Goal: Task Accomplishment & Management: Manage account settings

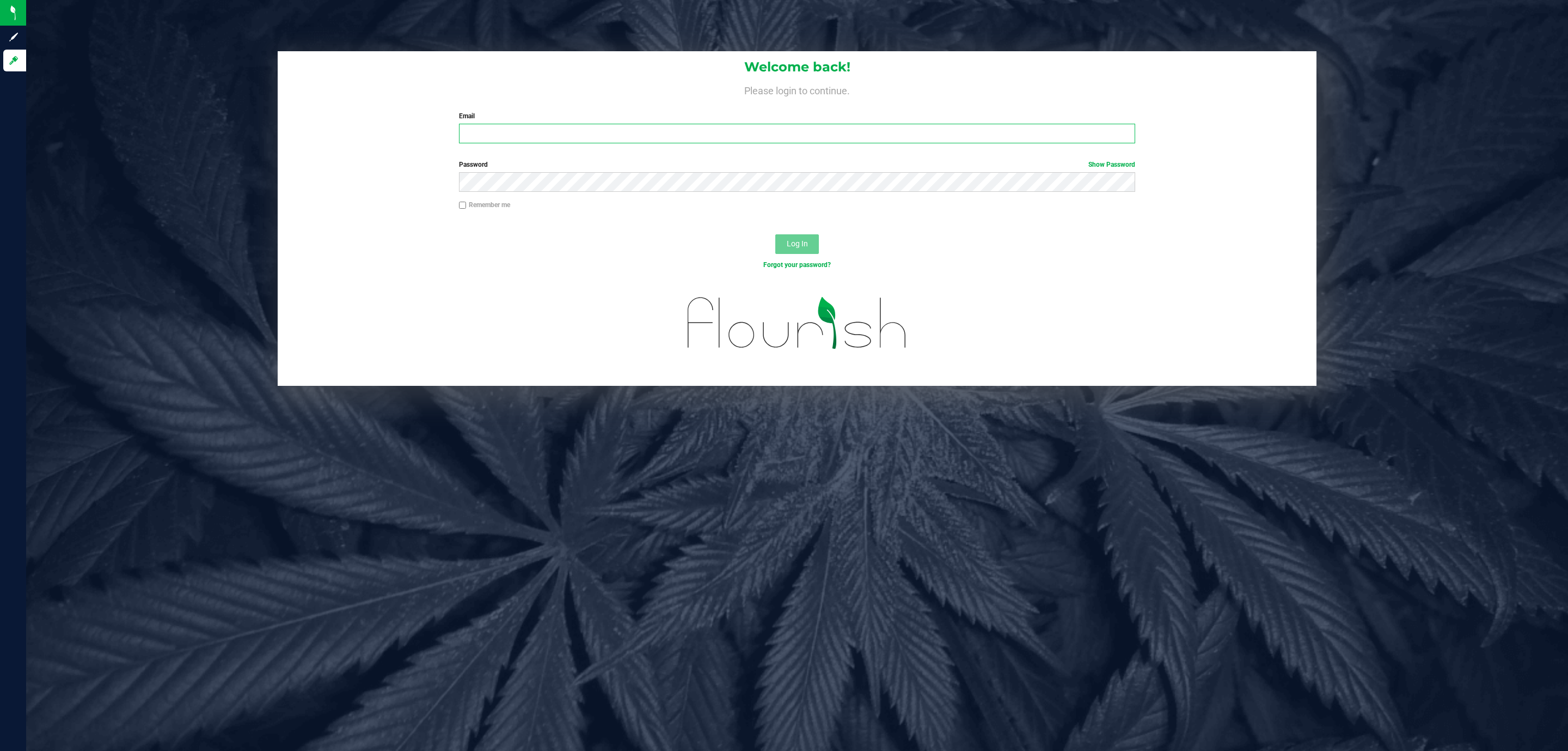
click at [582, 133] on input "Email" at bounding box center [797, 134] width 676 height 19
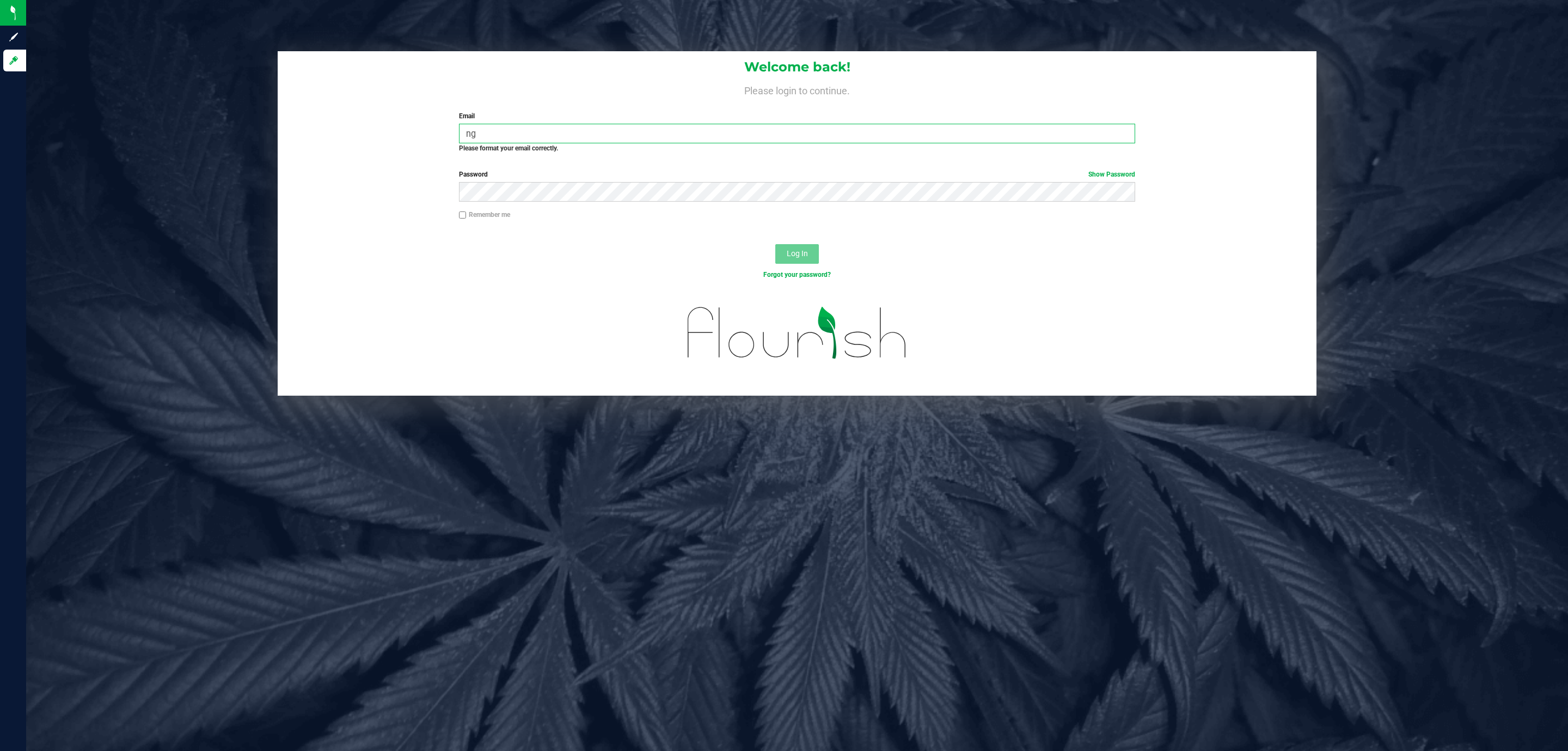
type input "n"
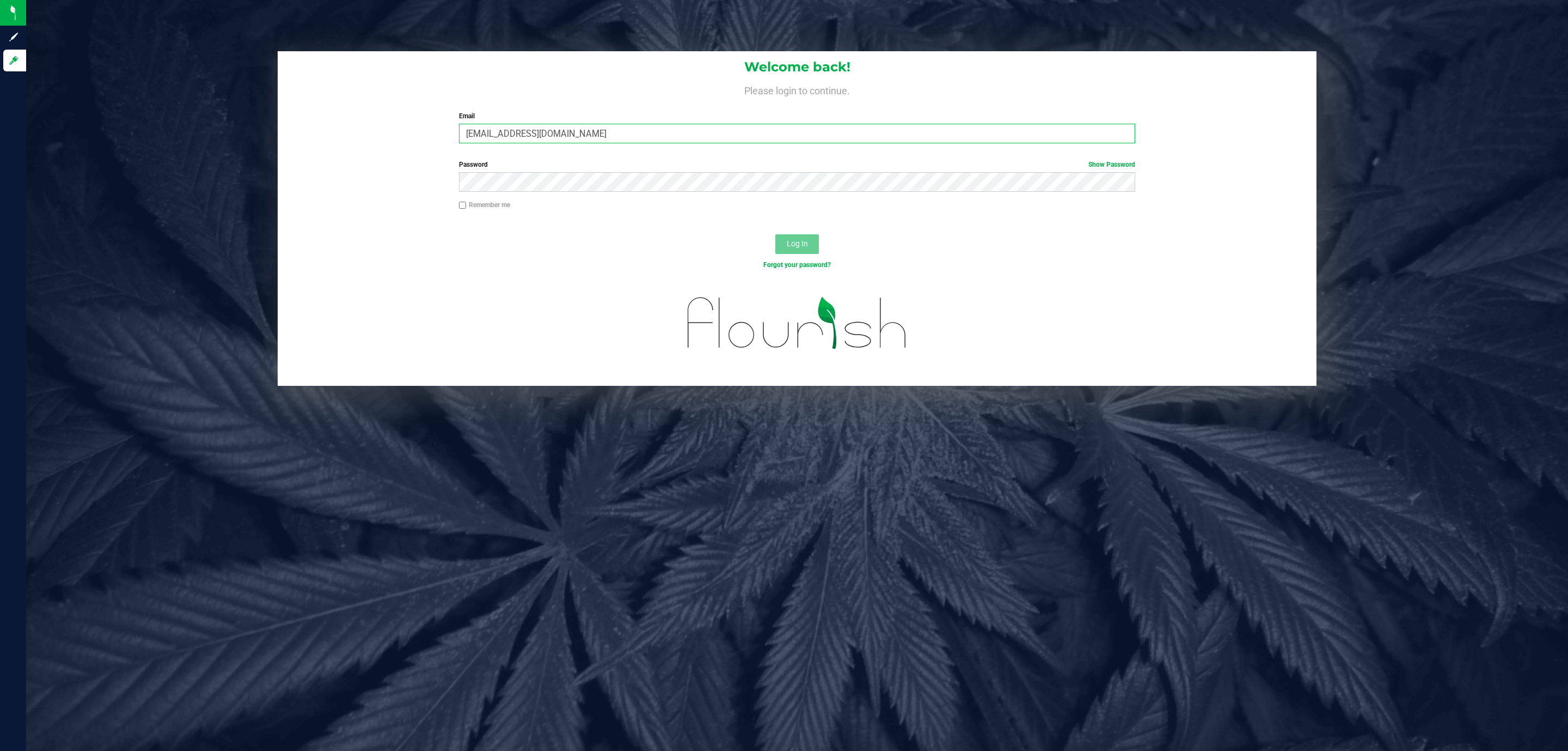
type input "[EMAIL_ADDRESS][DOMAIN_NAME]"
click at [776, 235] on button "Log In" at bounding box center [797, 244] width 44 height 19
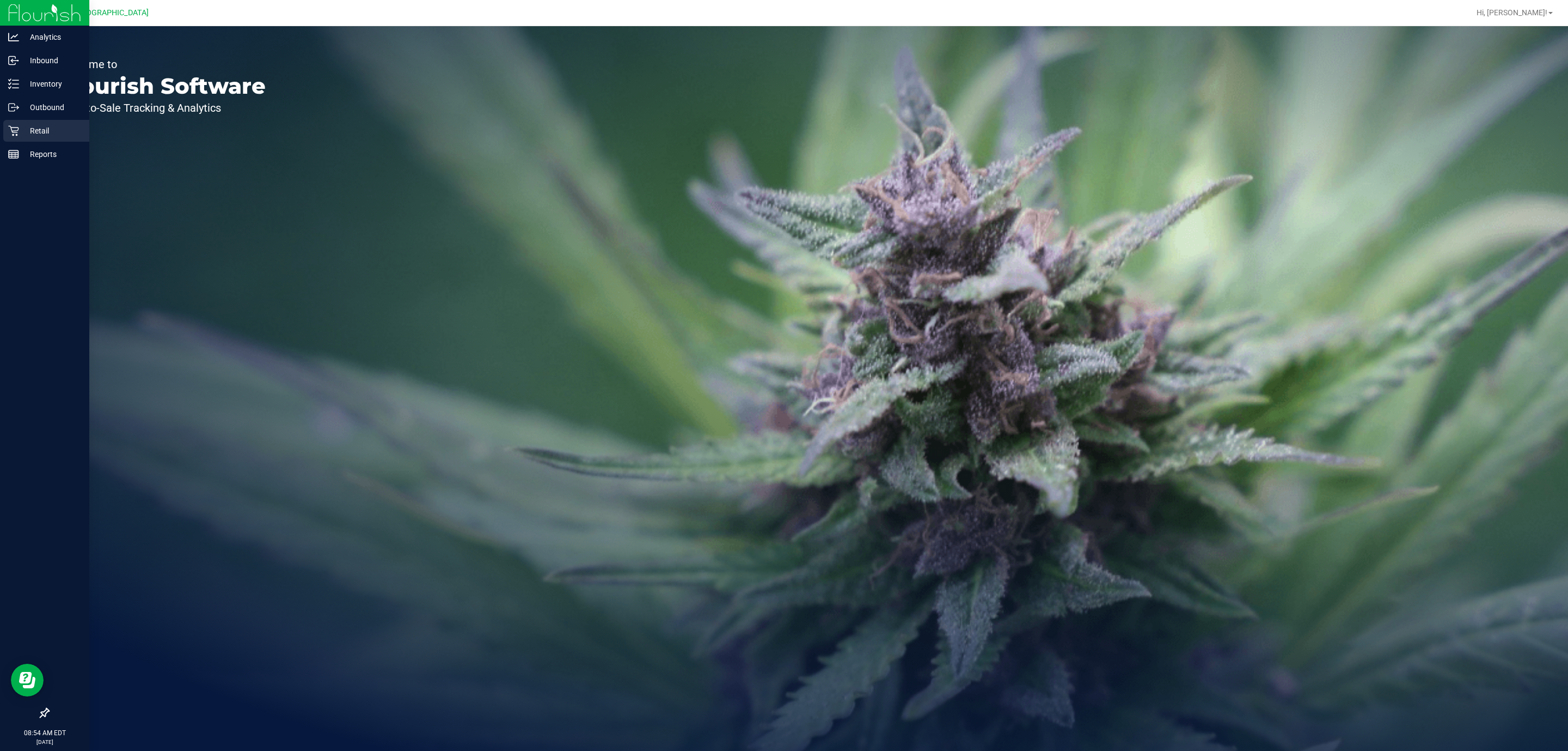
click at [2, 135] on link "Retail" at bounding box center [45, 132] width 89 height 23
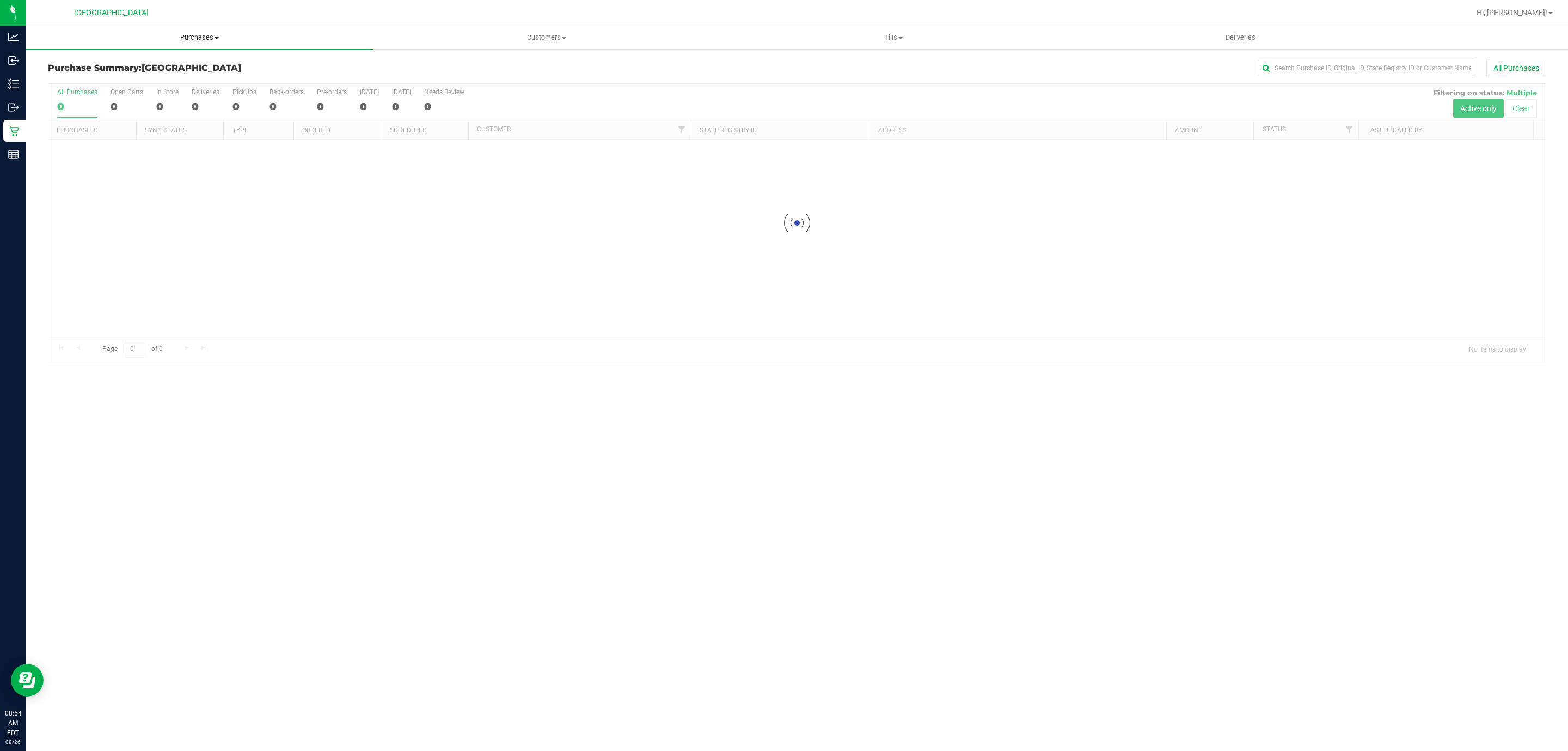
click at [209, 34] on span "Purchases" at bounding box center [200, 38] width 347 height 10
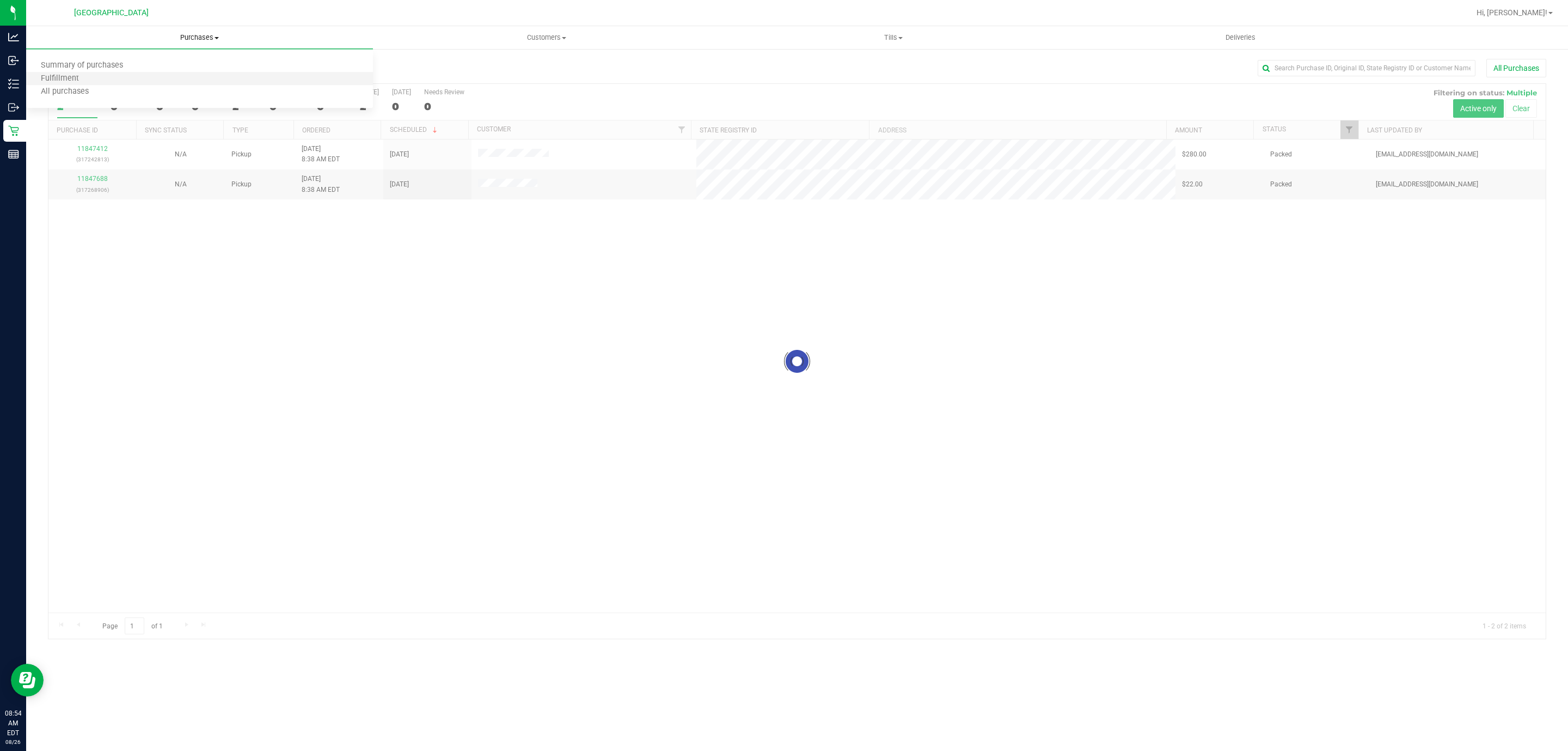
click at [176, 76] on li "Fulfillment" at bounding box center [200, 78] width 347 height 13
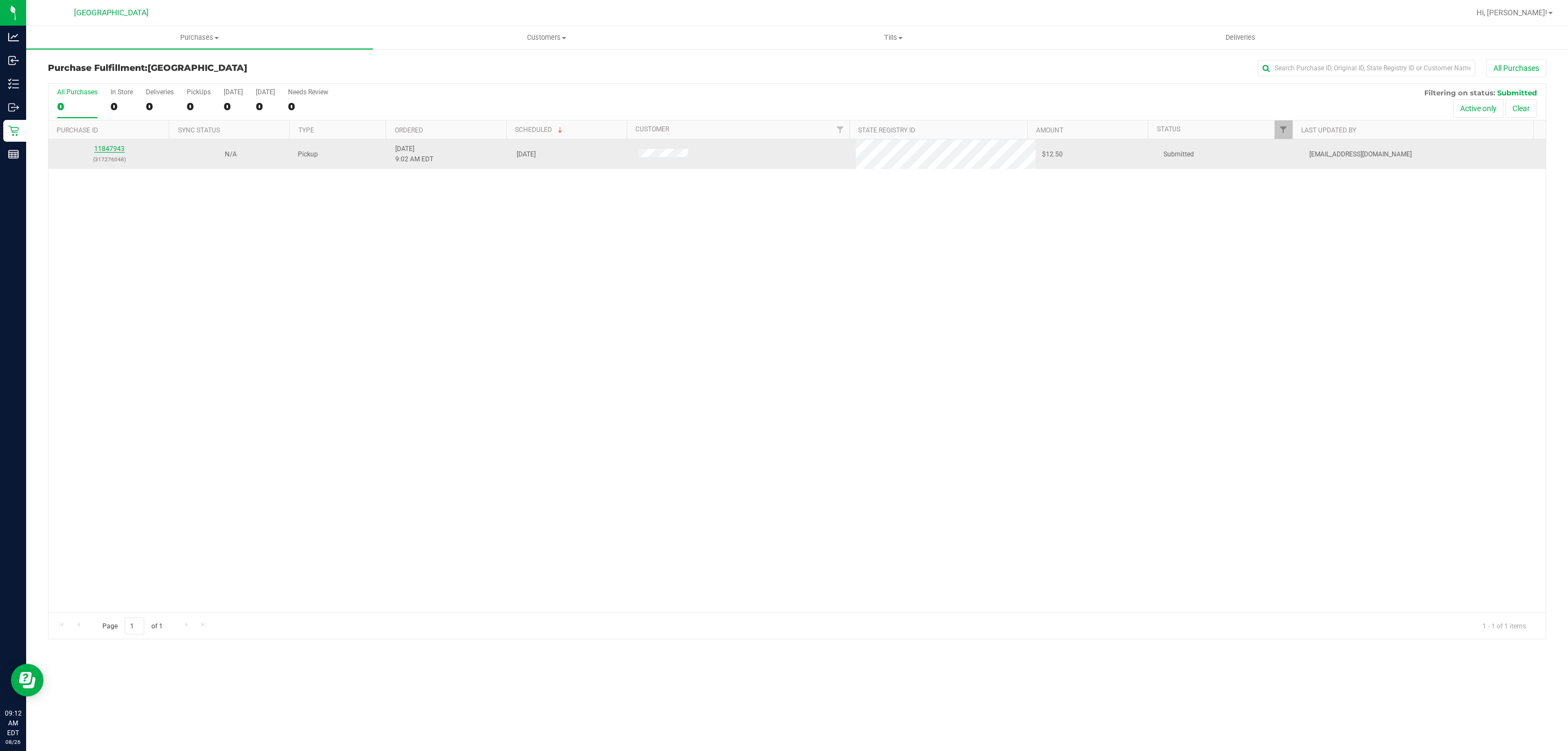
click at [117, 146] on link "11847943" at bounding box center [108, 149] width 30 height 8
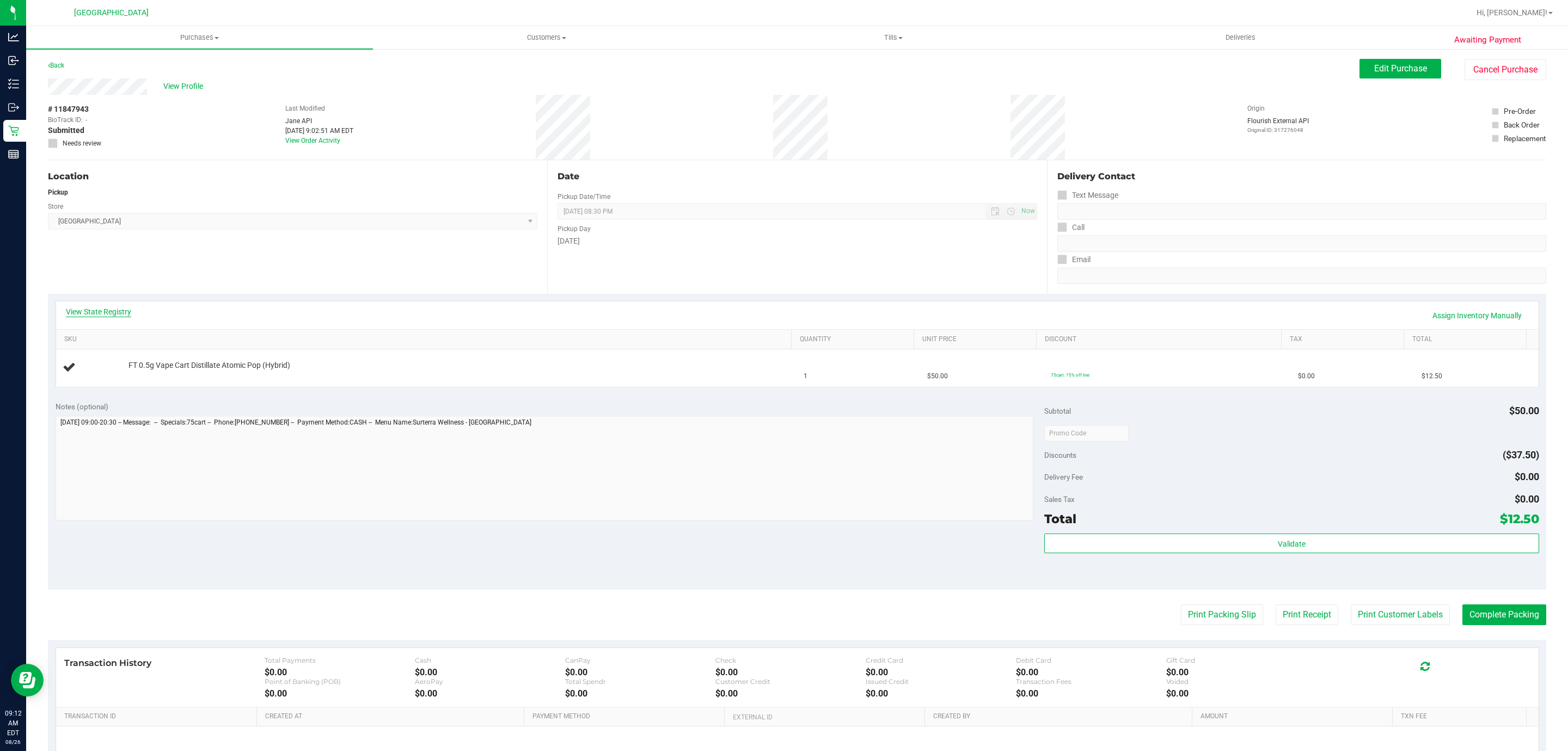
click at [107, 309] on link "View State Registry" at bounding box center [98, 311] width 65 height 11
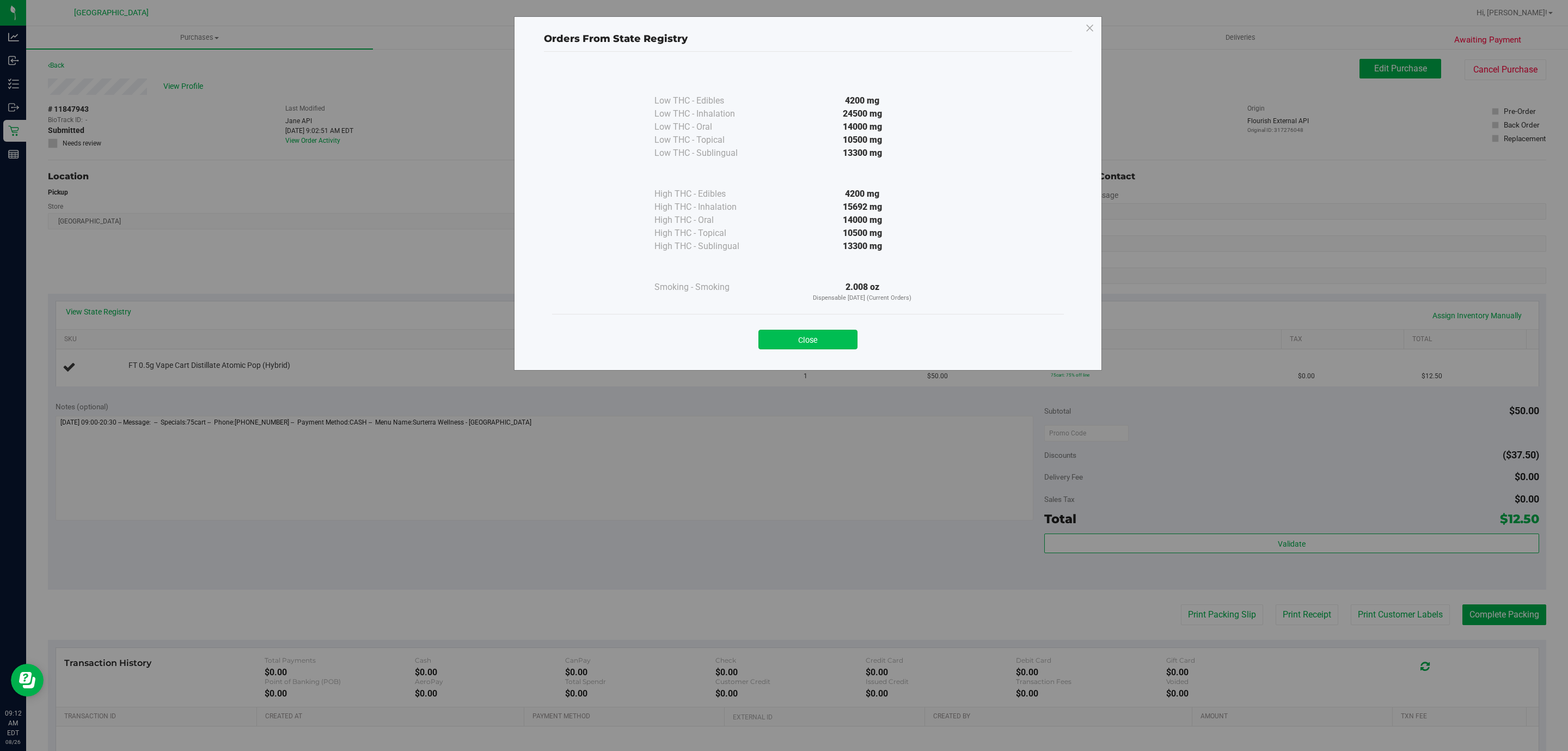
click at [833, 338] on button "Close" at bounding box center [808, 339] width 99 height 19
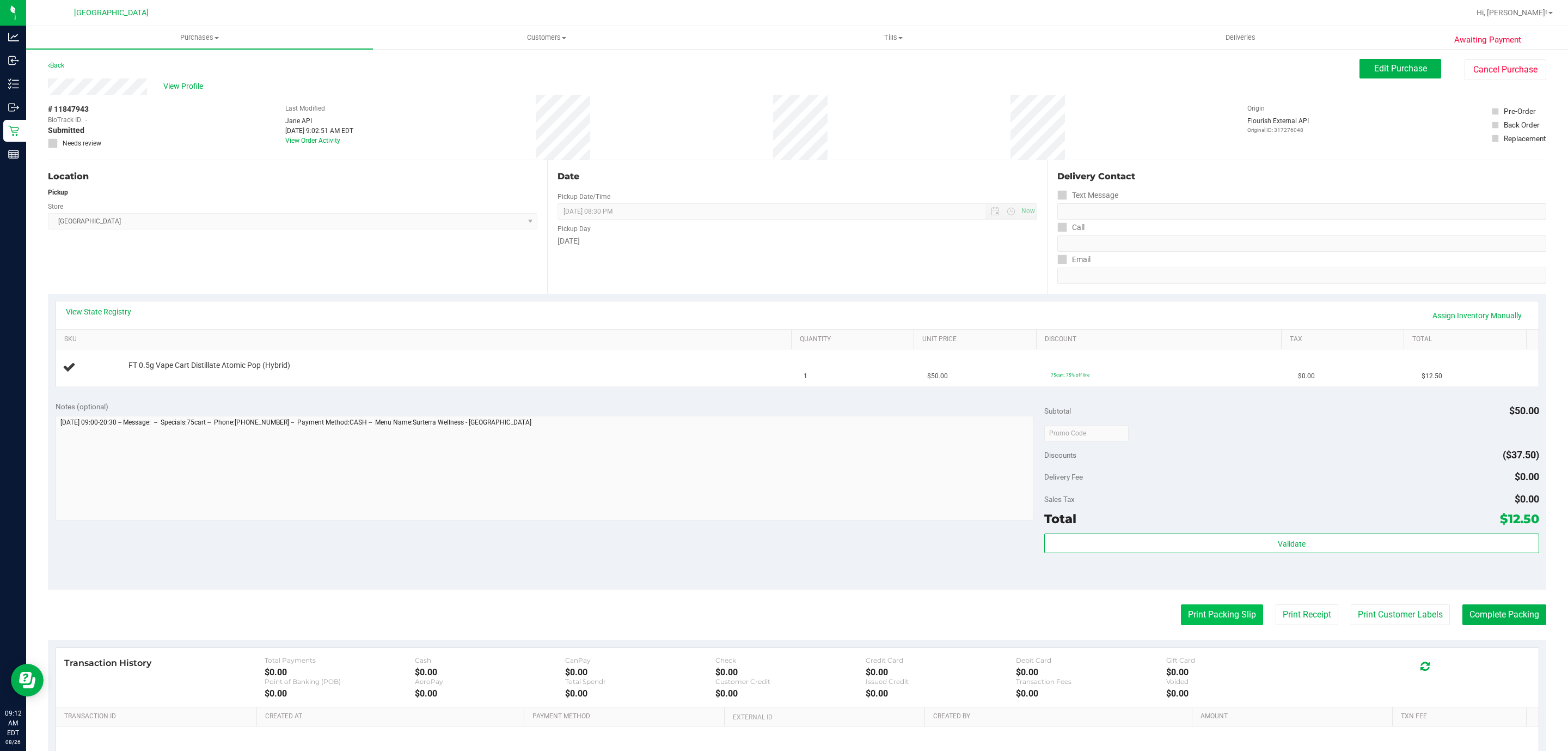
click at [1220, 611] on button "Print Packing Slip" at bounding box center [1221, 613] width 82 height 20
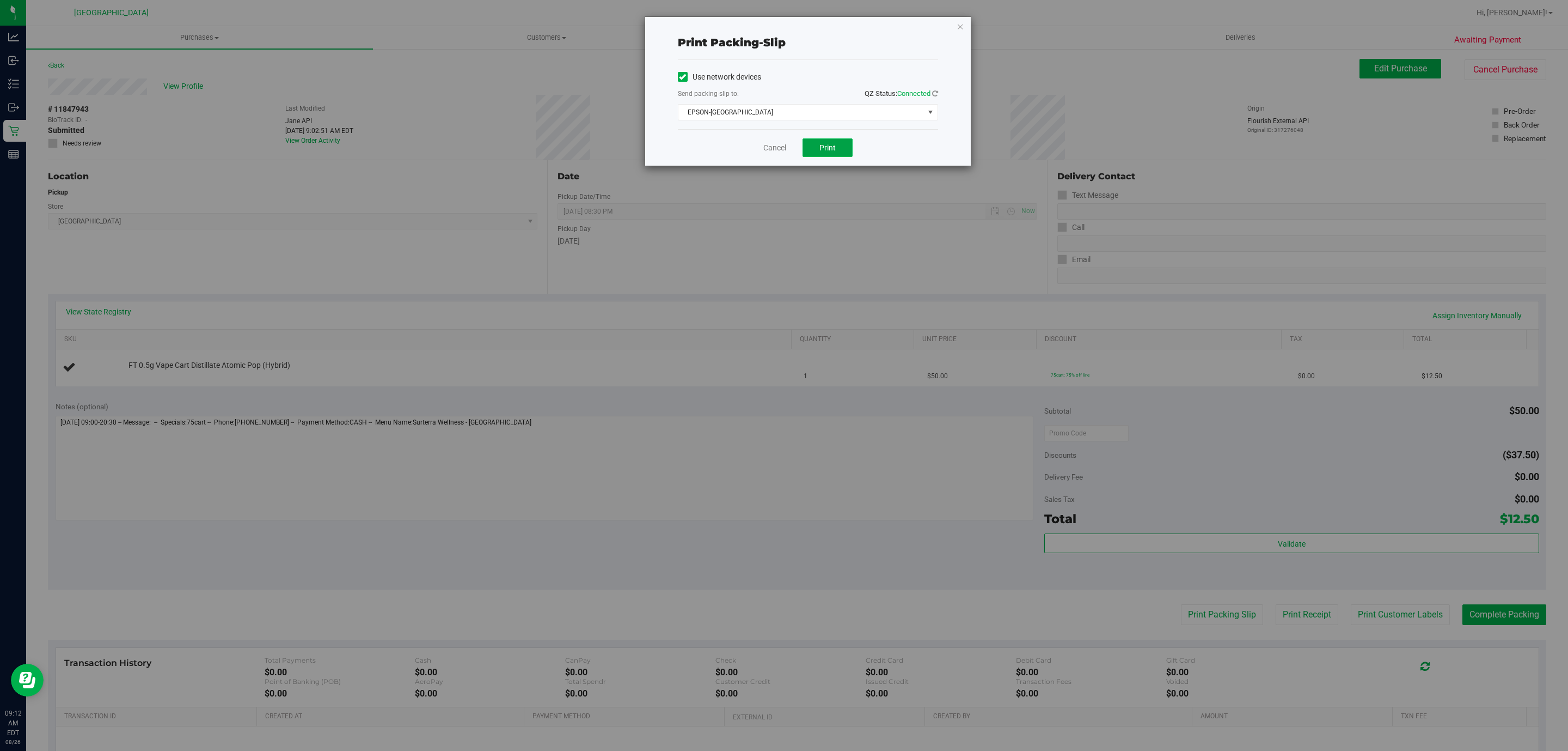
click at [824, 146] on span "Print" at bounding box center [827, 147] width 16 height 9
click at [960, 28] on icon "button" at bounding box center [961, 25] width 8 height 13
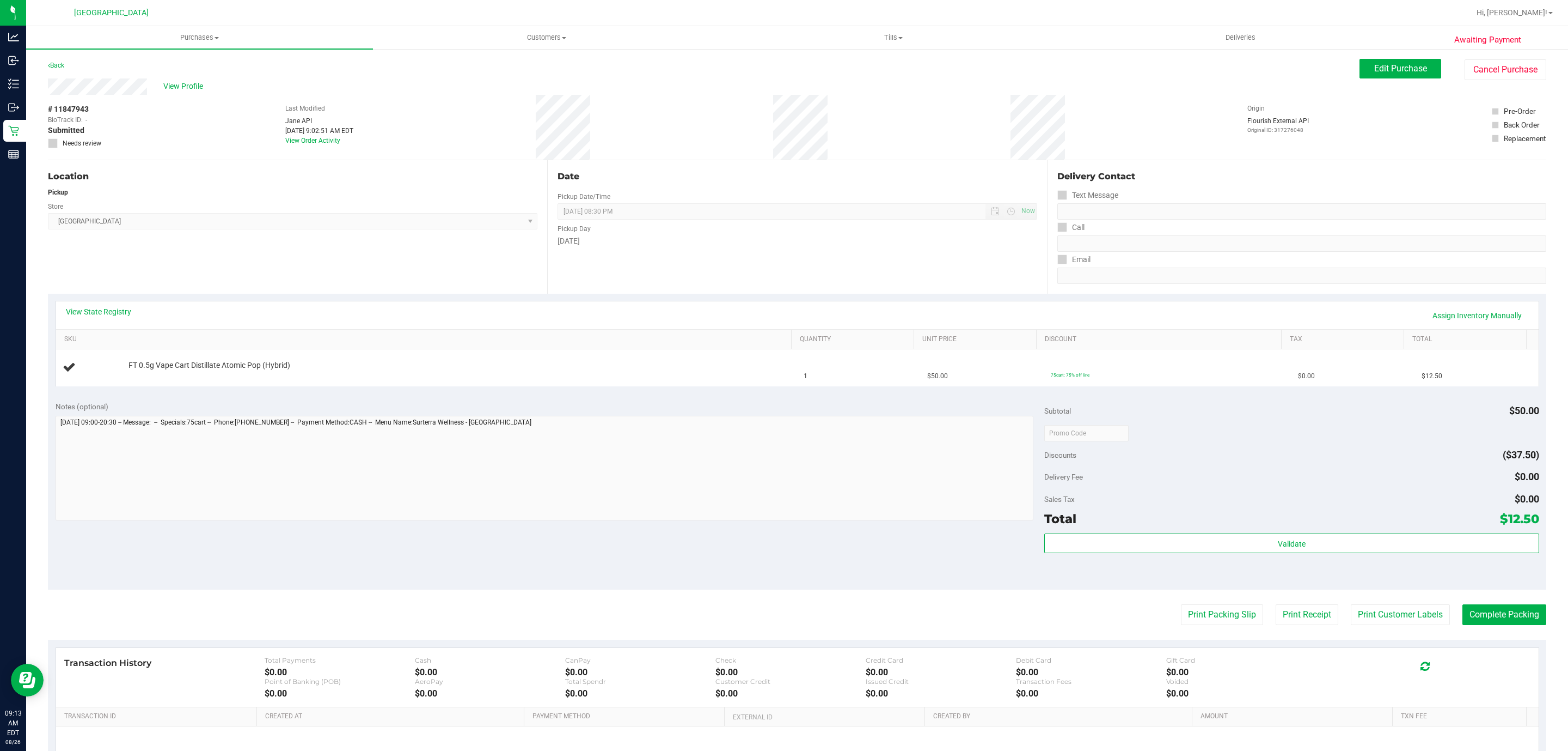
click at [1181, 604] on button "Print Packing Slip" at bounding box center [1221, 613] width 82 height 20
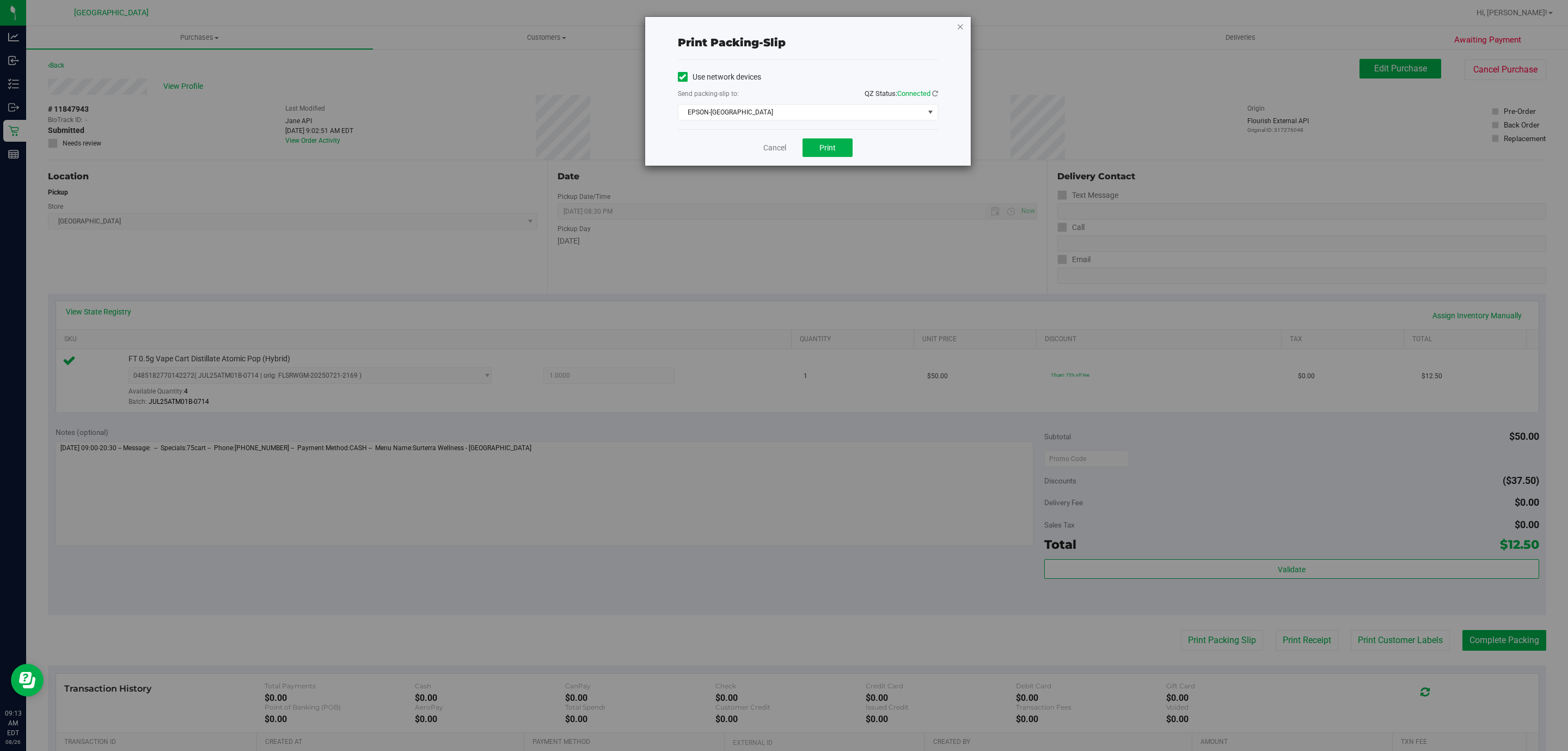
click at [960, 28] on icon "button" at bounding box center [961, 25] width 8 height 13
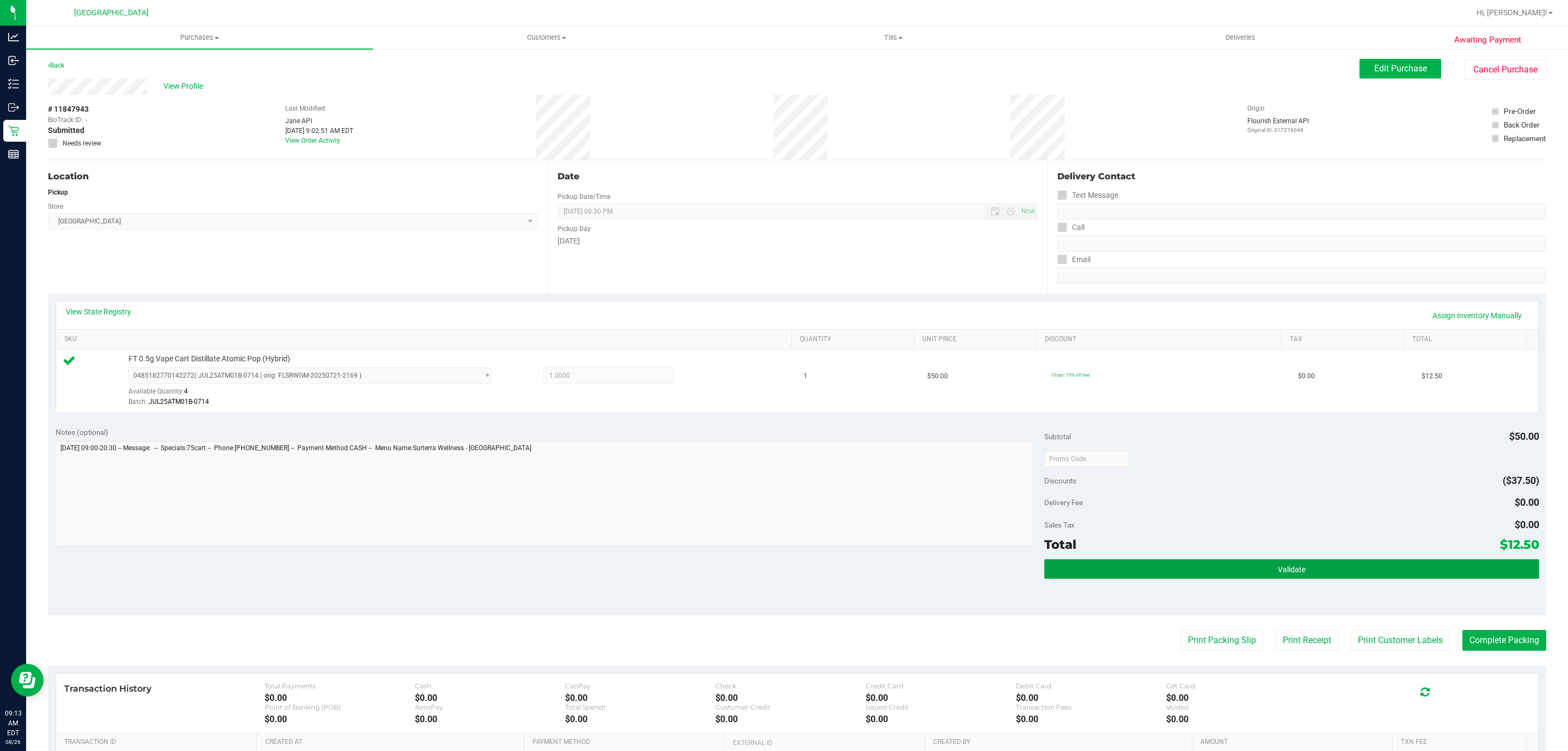
click at [1293, 567] on span "Validate" at bounding box center [1291, 569] width 28 height 9
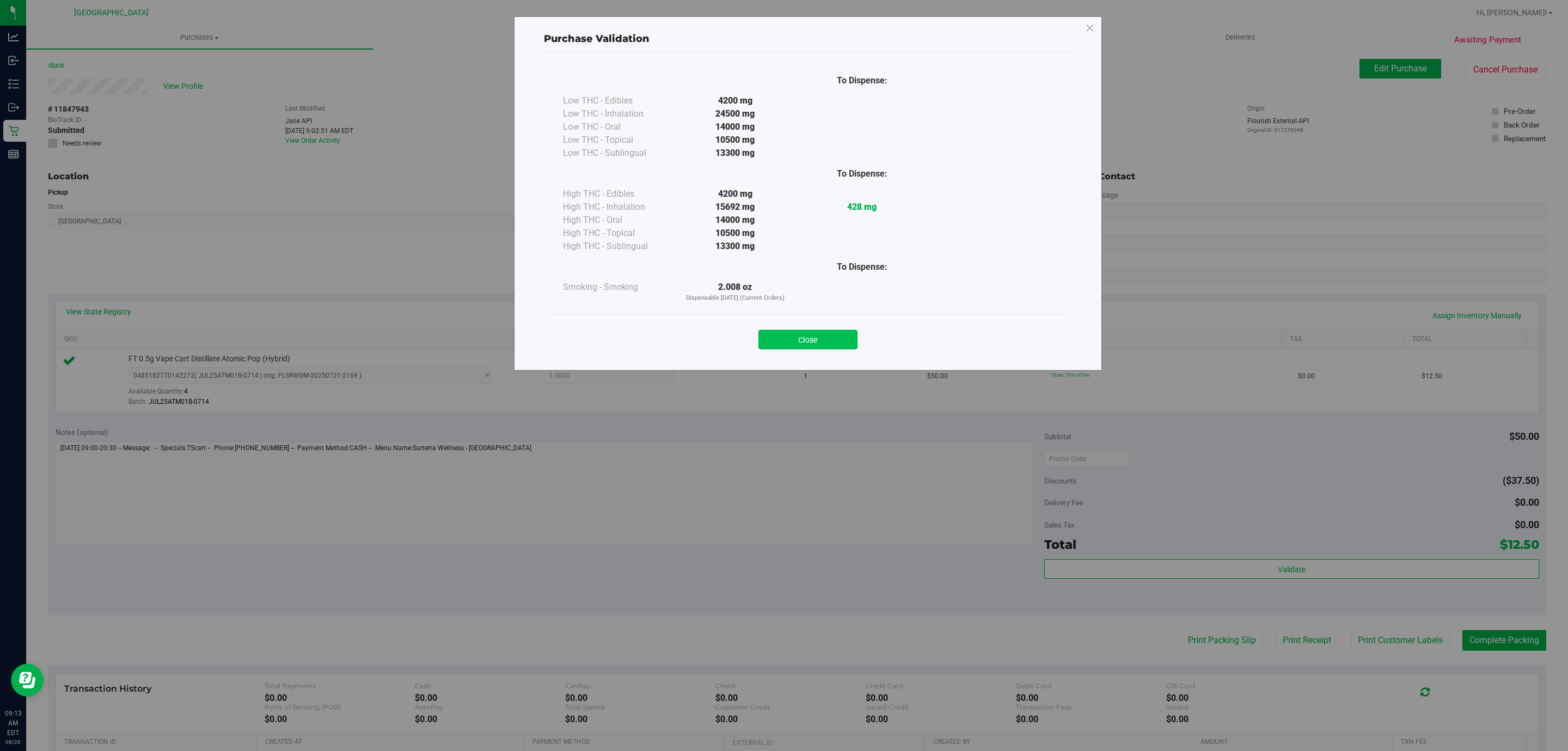
click at [820, 338] on button "Close" at bounding box center [808, 339] width 99 height 19
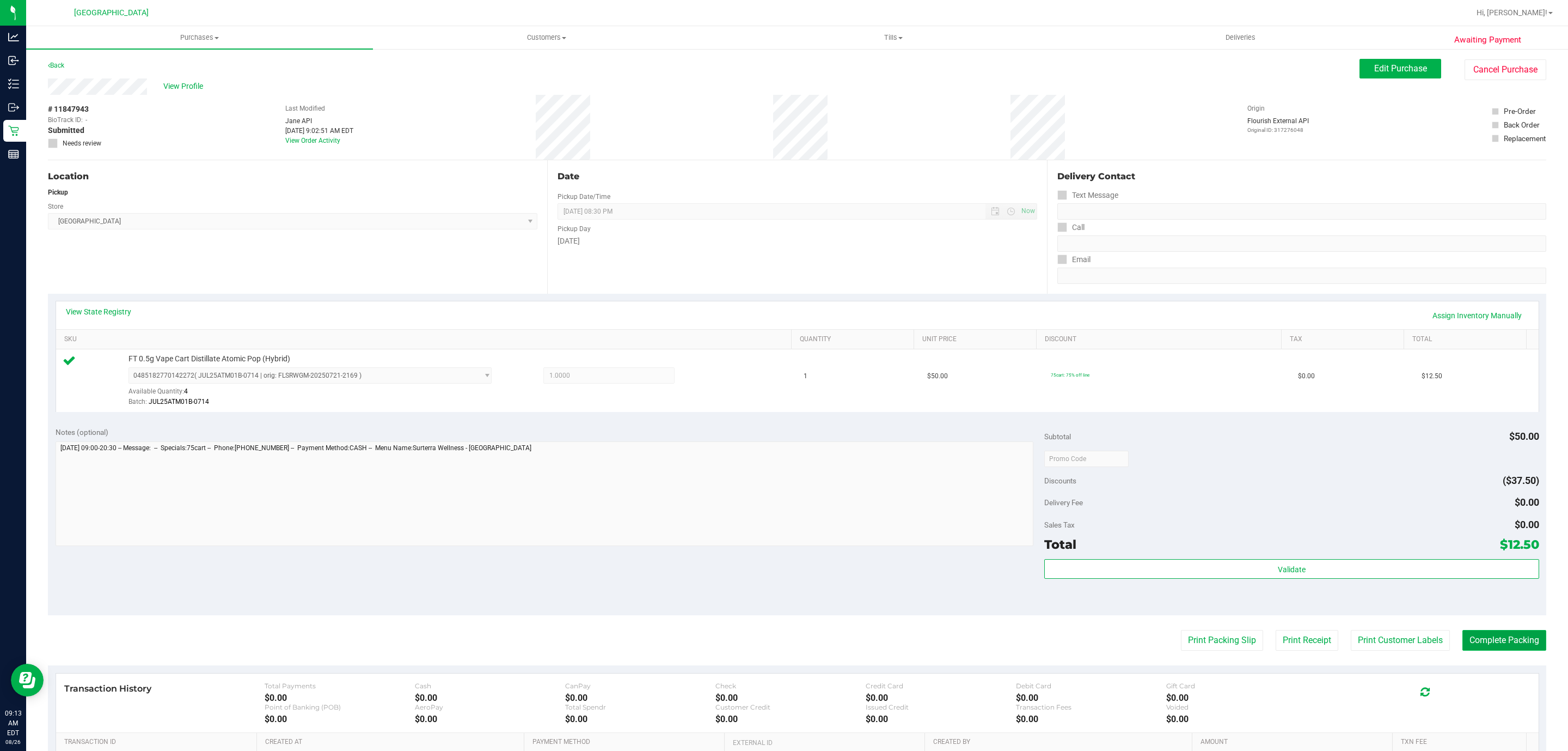
click at [1500, 642] on button "Complete Packing" at bounding box center [1504, 640] width 84 height 20
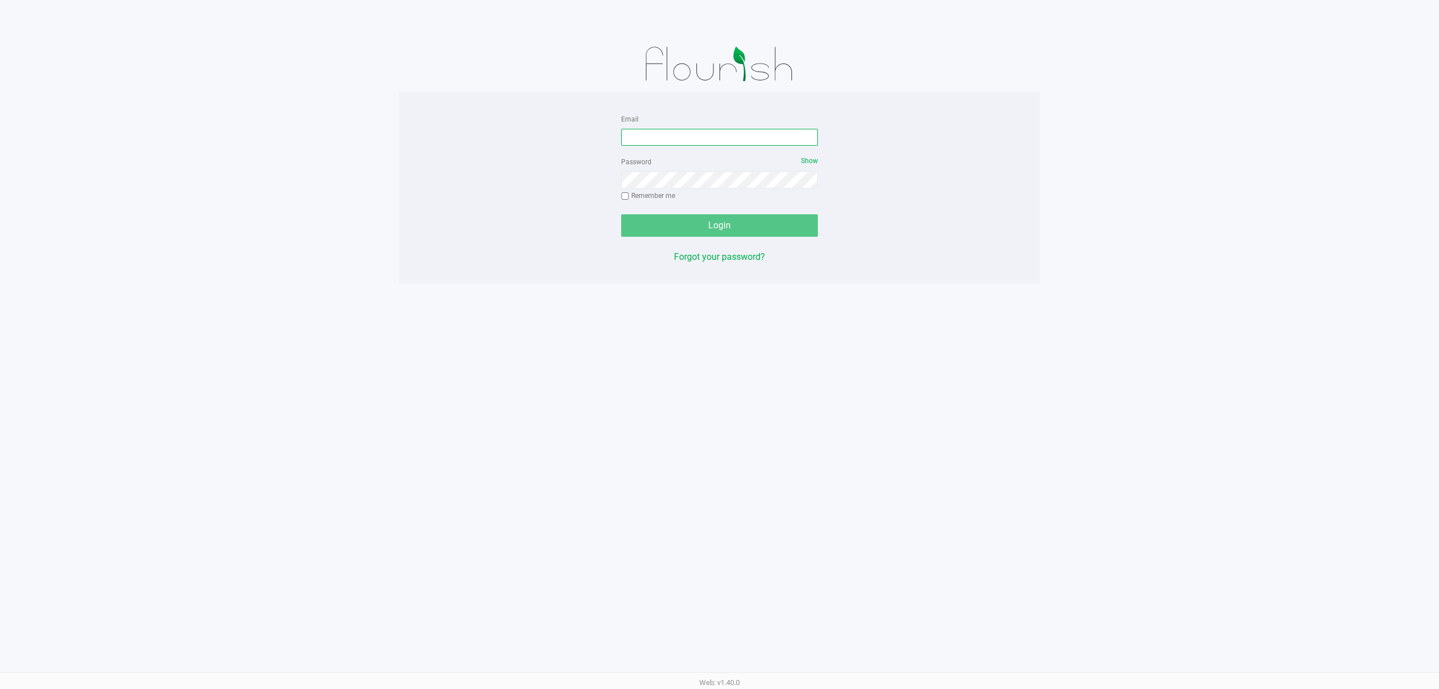
click at [714, 138] on input "Email" at bounding box center [719, 137] width 197 height 17
type input "[EMAIL_ADDRESS][DOMAIN_NAME]"
click at [621, 214] on button "Login" at bounding box center [719, 225] width 197 height 22
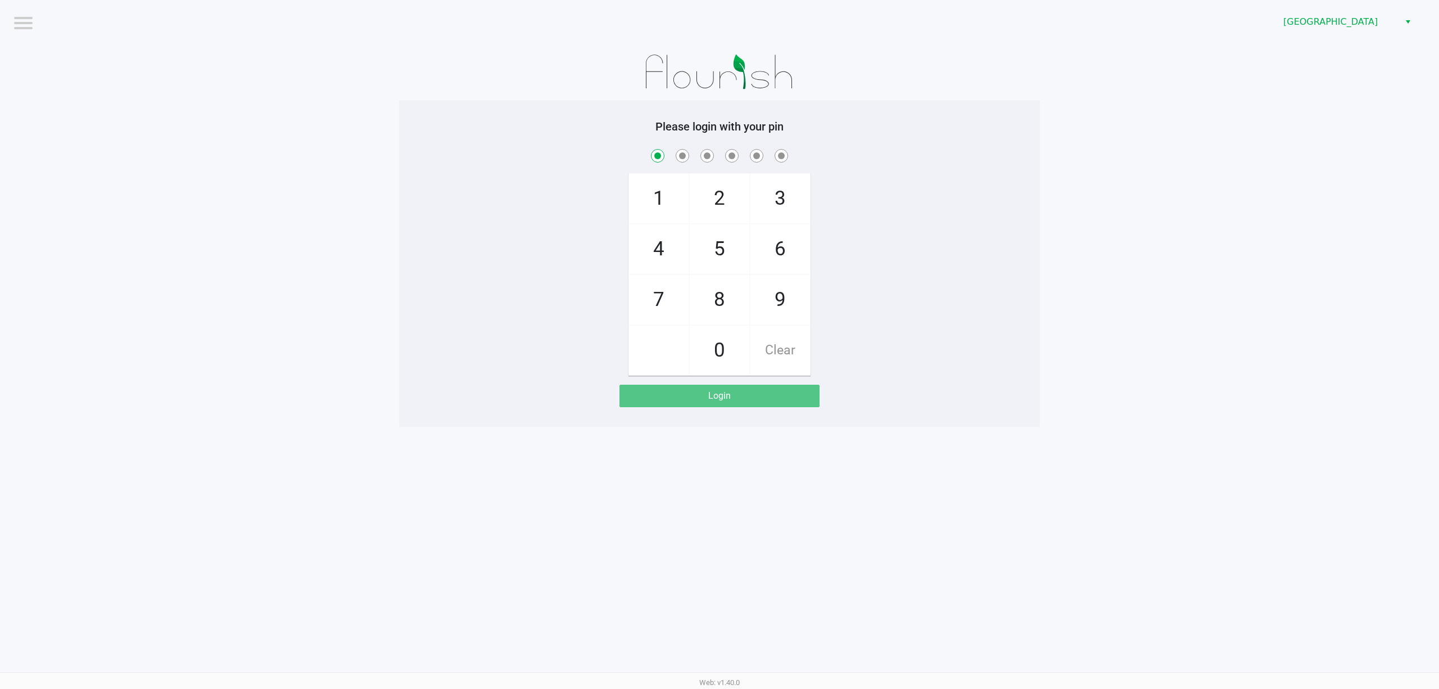
checkbox input "true"
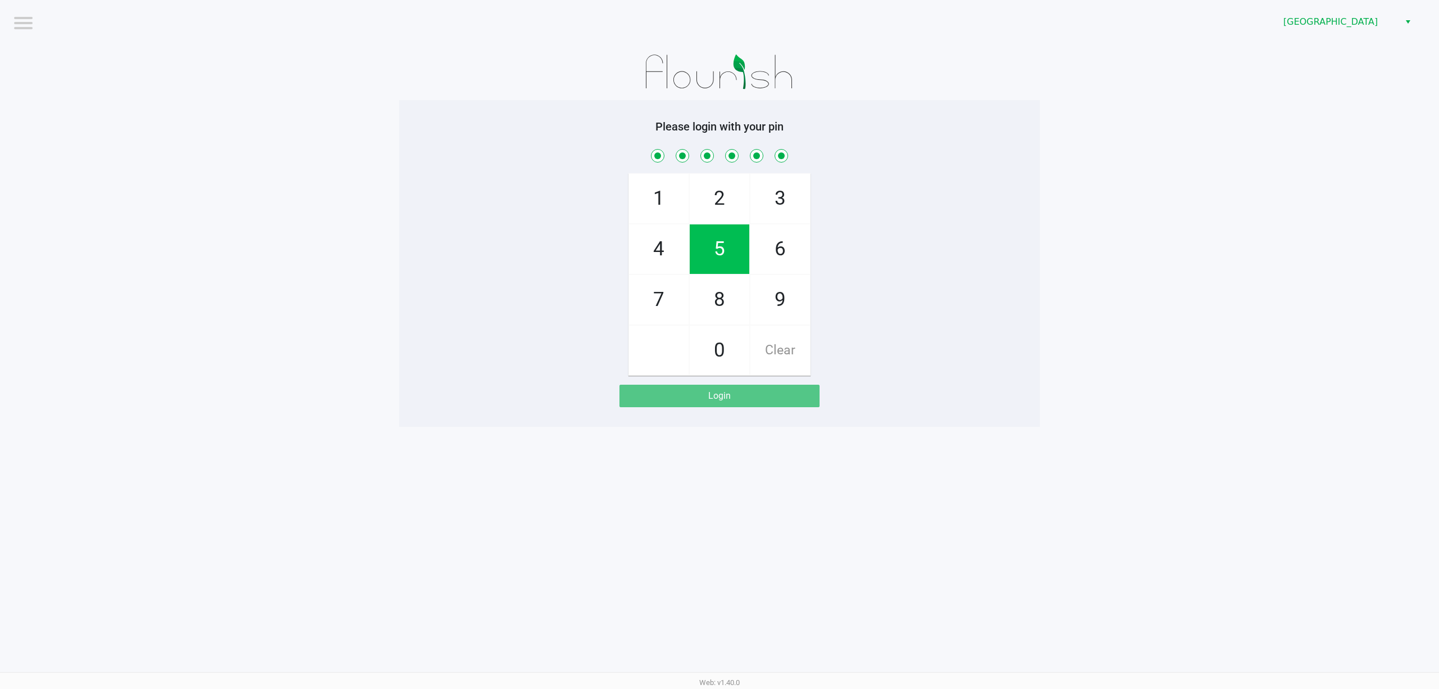
checkbox input "true"
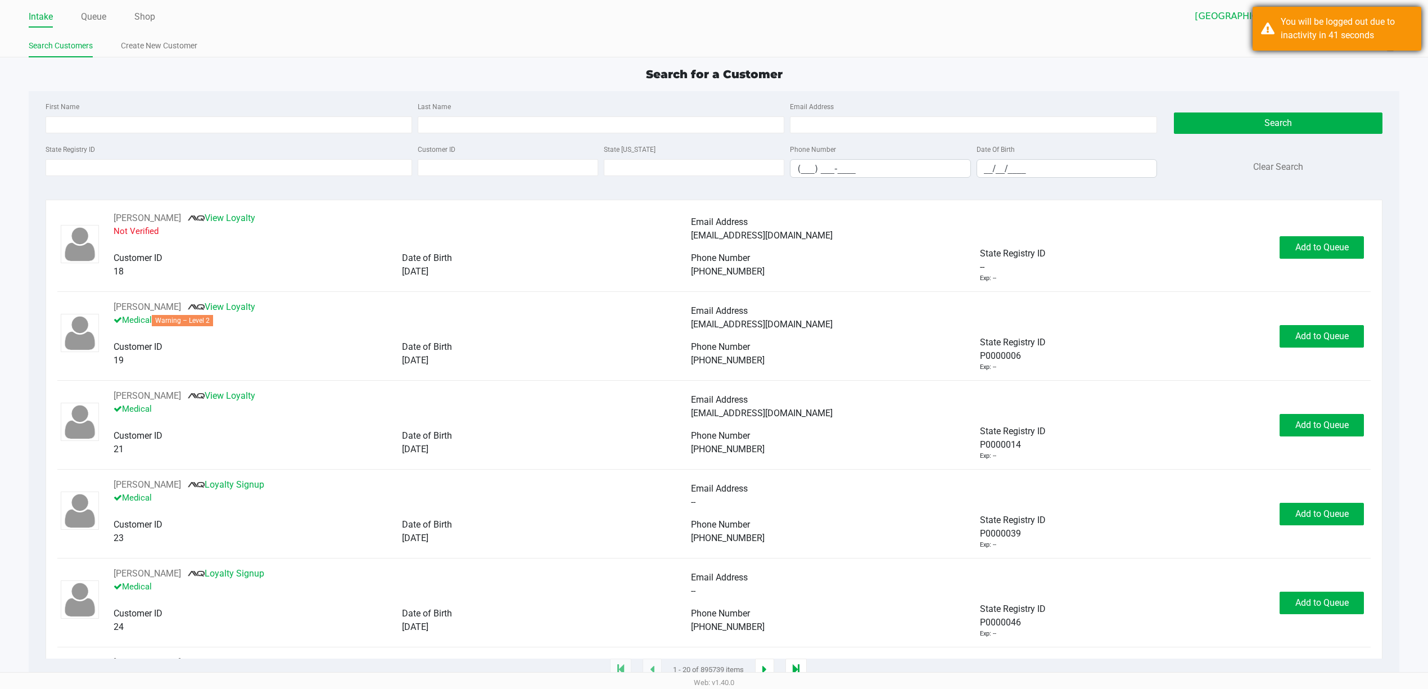
click at [1363, 48] on div "You will be logged out due to inactivity in 41 seconds" at bounding box center [1337, 29] width 169 height 44
click at [1262, 16] on div "You will be logged out due to inactivity in 41 seconds" at bounding box center [1337, 29] width 169 height 44
click at [1421, 15] on div "Intake Queue Shop [GEOGRAPHIC_DATA] WC [PERSON_NAME] Search Customers Create Ne…" at bounding box center [714, 28] width 1428 height 57
click at [1405, 28] on div "You will be logged out due to inactivity in 41 seconds" at bounding box center [1347, 28] width 132 height 27
click at [1147, 58] on app-point-of-sale "Intake Queue Shop [GEOGRAPHIC_DATA] WC [PERSON_NAME] Search Customers Create Ne…" at bounding box center [714, 335] width 1428 height 670
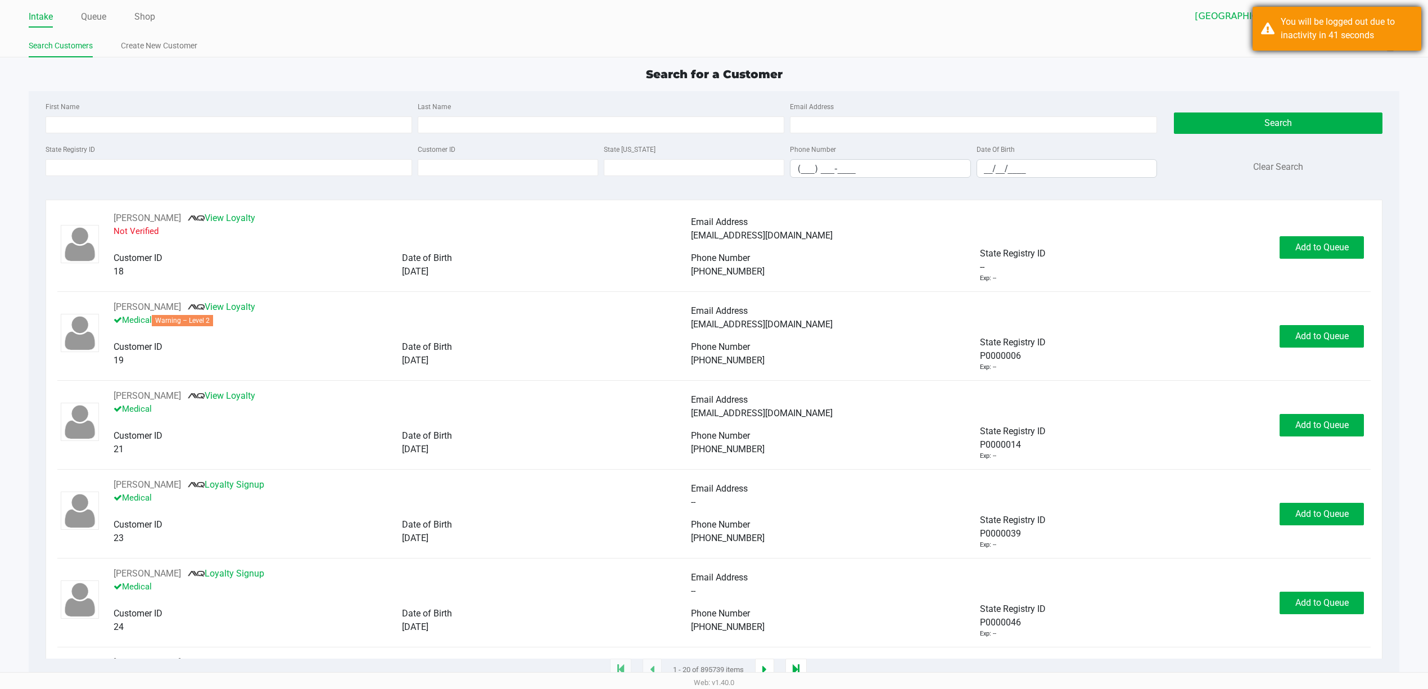
click at [1289, 33] on div "You will be logged out due to inactivity in 41 seconds" at bounding box center [1347, 28] width 132 height 27
click at [778, 34] on div "Intake Queue Shop [GEOGRAPHIC_DATA] WC [PERSON_NAME] Search Customers Create Ne…" at bounding box center [714, 28] width 1428 height 57
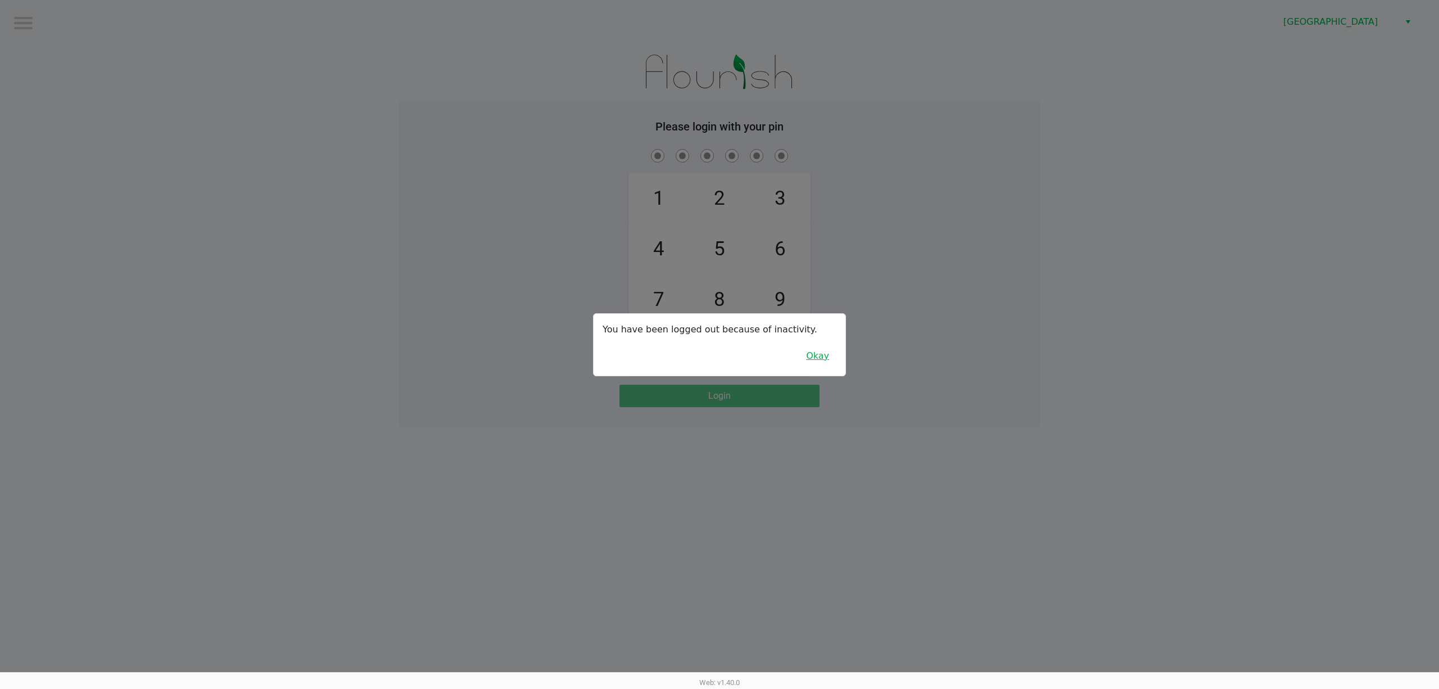
click at [812, 363] on button "Okay" at bounding box center [818, 355] width 38 height 21
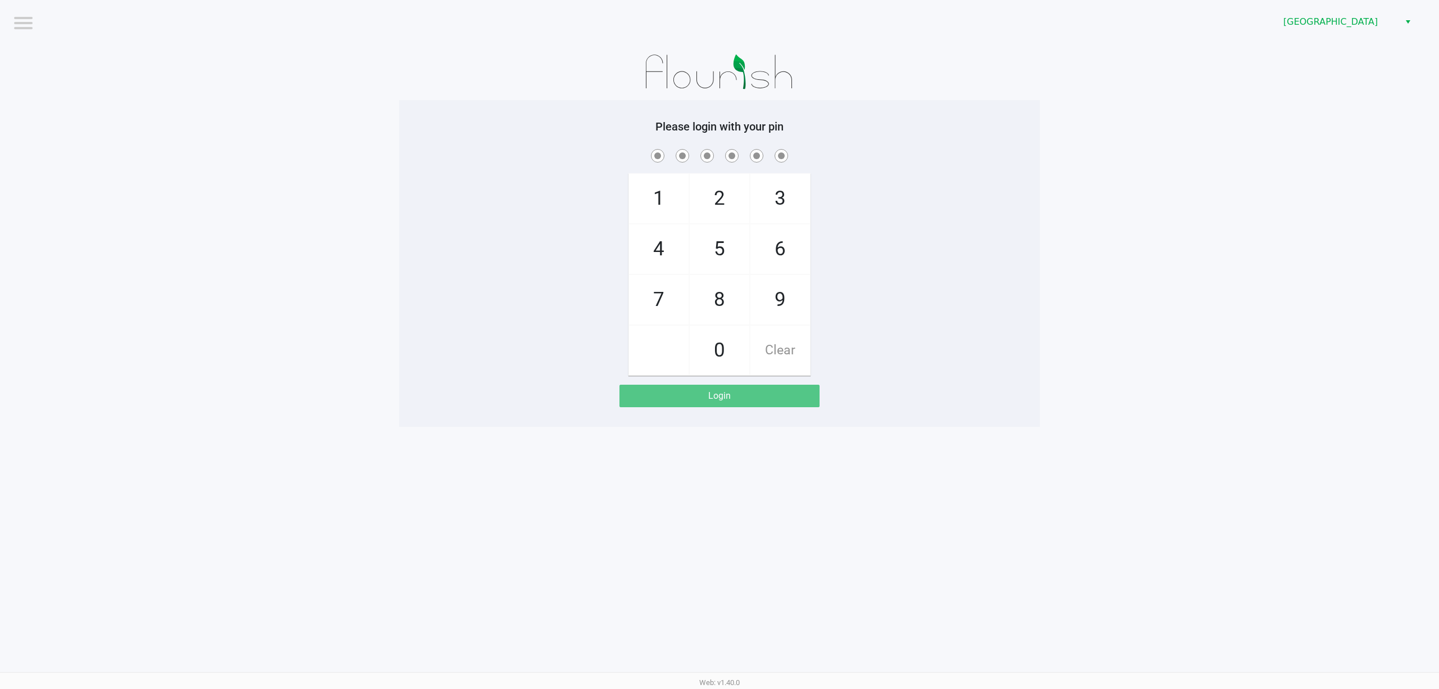
drag, startPoint x: 284, startPoint y: 114, endPoint x: 305, endPoint y: 120, distance: 21.3
click at [297, 117] on app-pos-login-wrapper "Logout [GEOGRAPHIC_DATA] WC Please login with your pin 1 4 7 2 5 8 0 3 6 9 Clea…" at bounding box center [719, 213] width 1439 height 427
